Goal: Register for event/course

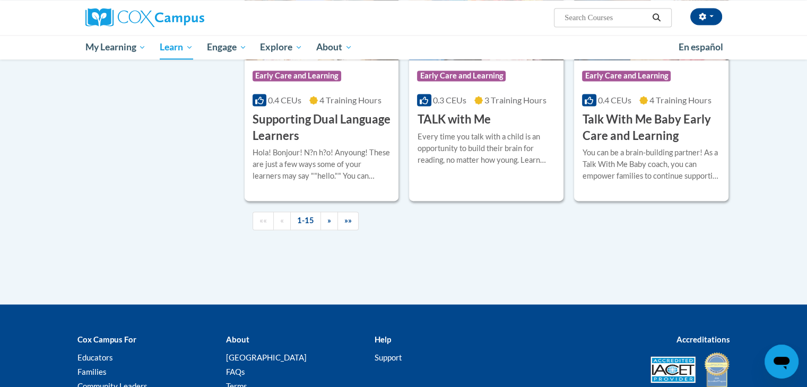
scroll to position [1542, 0]
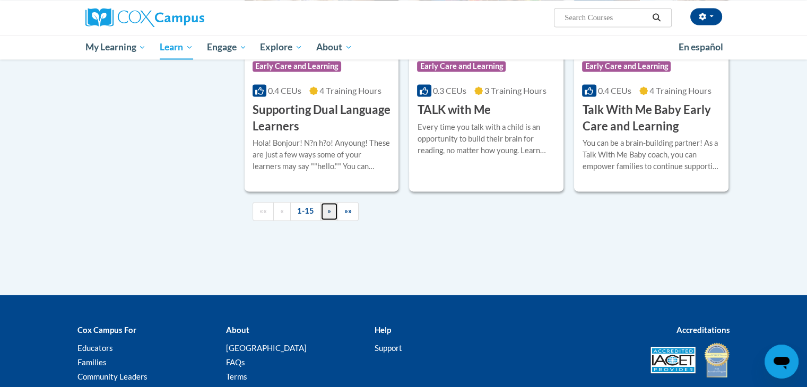
click at [332, 221] on link "»" at bounding box center [328, 211] width 17 height 19
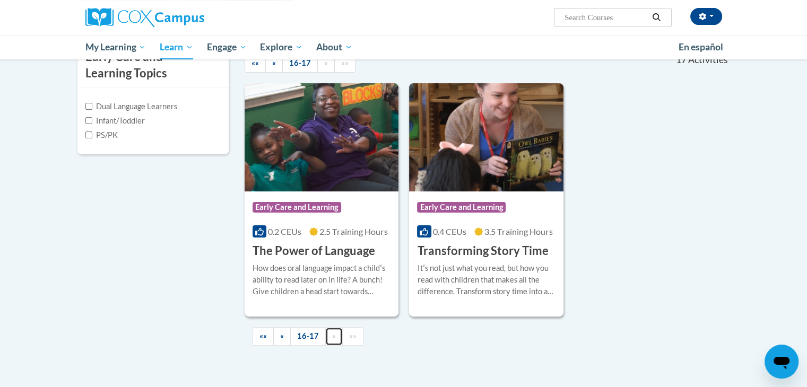
scroll to position [254, 0]
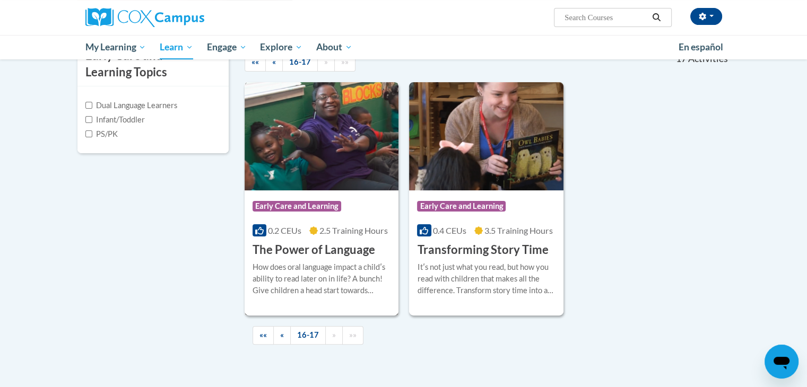
click at [338, 162] on img at bounding box center [321, 136] width 154 height 108
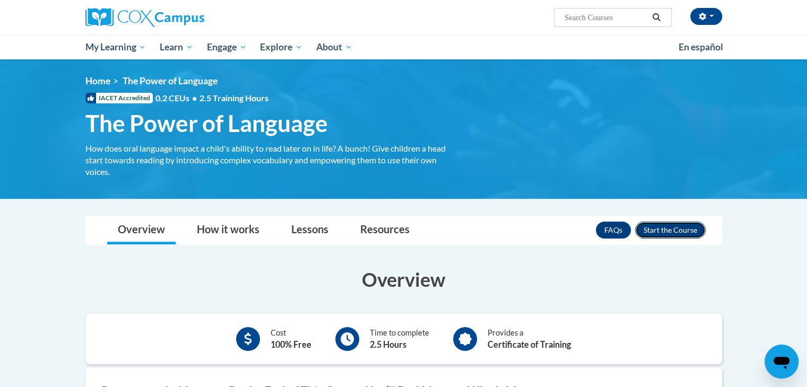
click at [674, 226] on button "Enroll" at bounding box center [670, 230] width 71 height 17
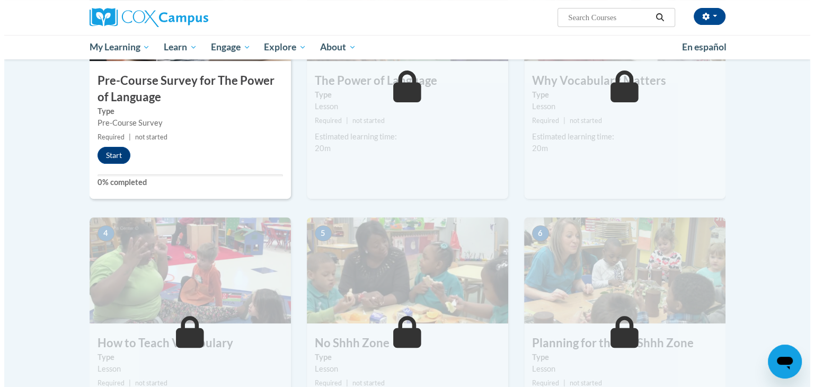
scroll to position [320, 0]
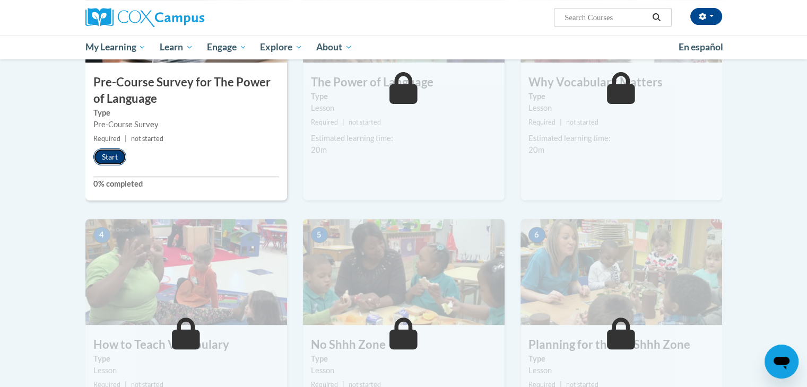
click at [112, 153] on button "Start" at bounding box center [109, 156] width 33 height 17
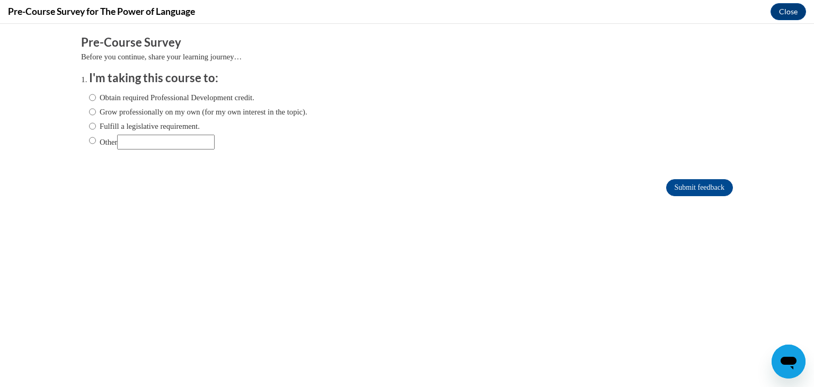
scroll to position [0, 0]
click at [89, 98] on input "Obtain required Professional Development credit." at bounding box center [92, 98] width 7 height 12
radio input "true"
click at [220, 117] on label "Grow professionally on my own (for my own interest in the topic)." at bounding box center [198, 112] width 218 height 12
click at [96, 117] on input "Grow professionally on my own (for my own interest in the topic)." at bounding box center [92, 112] width 7 height 12
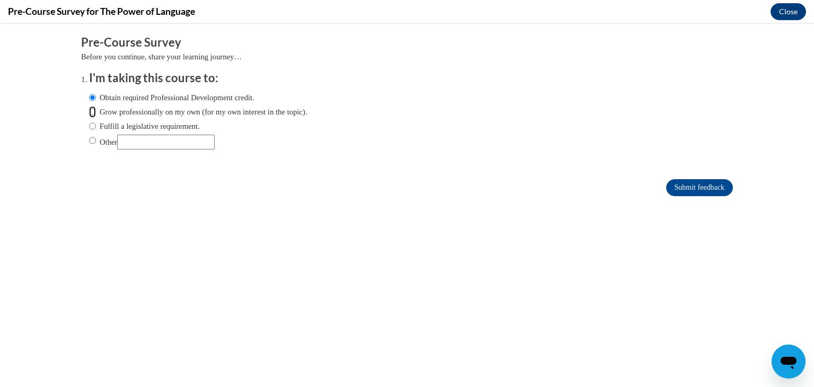
radio input "true"
click at [700, 192] on input "Submit feedback" at bounding box center [700, 187] width 67 height 17
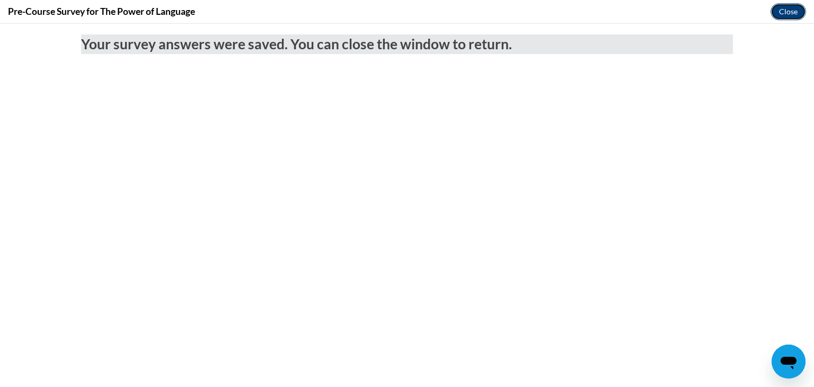
click at [795, 13] on button "Close" at bounding box center [789, 11] width 36 height 17
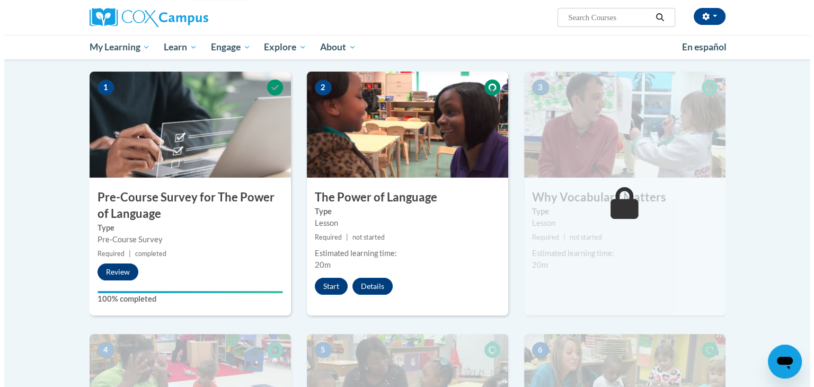
scroll to position [202, 0]
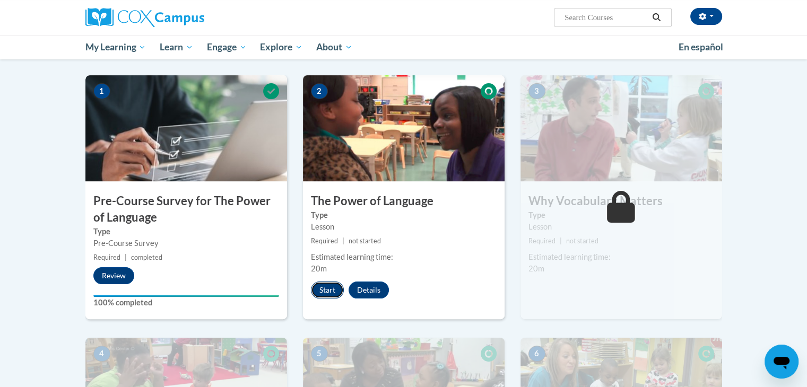
click at [327, 290] on button "Start" at bounding box center [327, 290] width 33 height 17
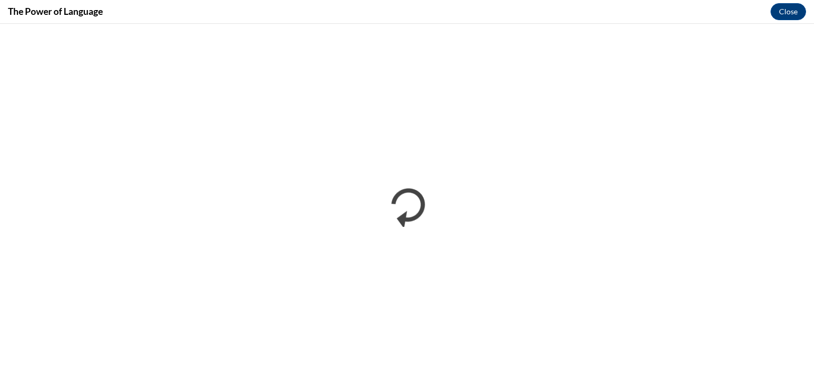
scroll to position [0, 0]
